Goal: Find specific page/section: Find specific page/section

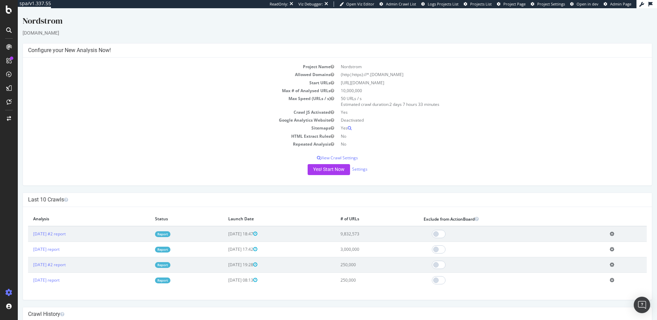
click at [170, 234] on link "Report" at bounding box center [162, 234] width 15 height 6
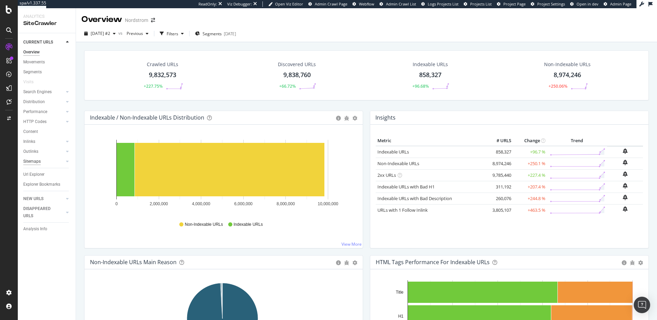
click at [35, 160] on div "Sitemaps" at bounding box center [31, 161] width 17 height 7
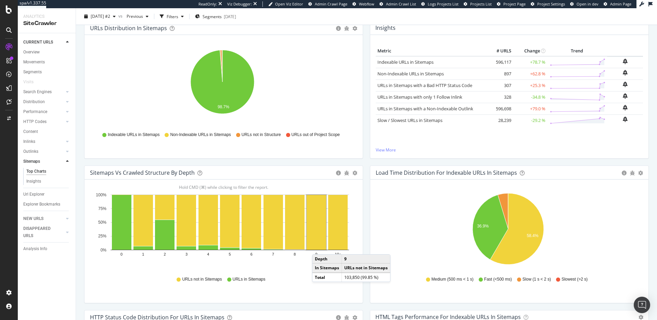
scroll to position [86, 0]
